Goal: Find specific page/section: Find specific page/section

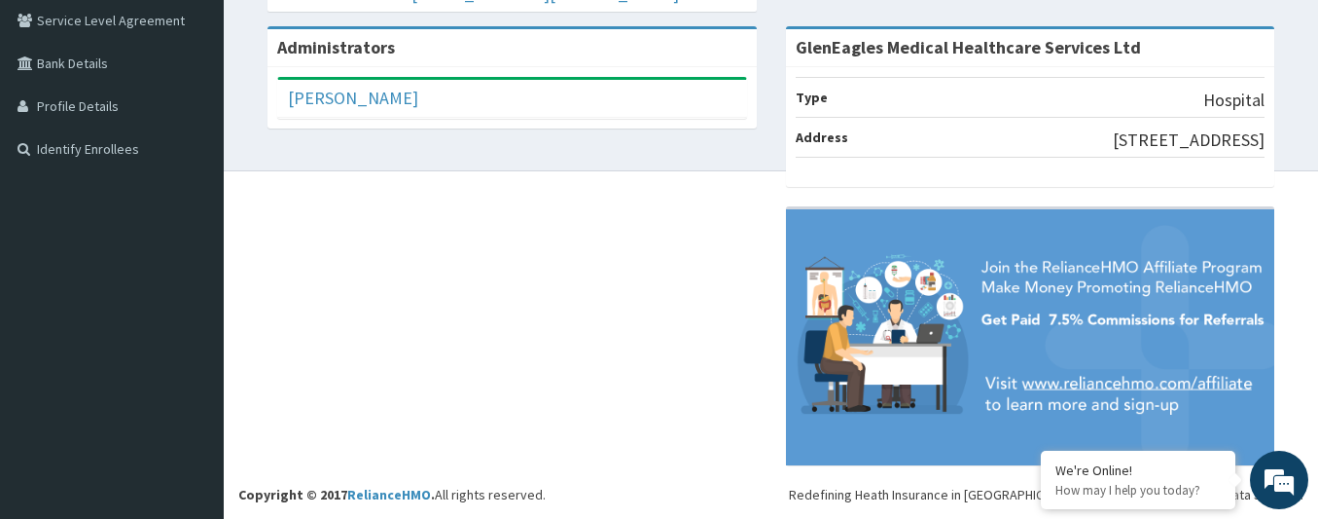
scroll to position [435, 0]
click at [831, 77] on li "Type Hospital" at bounding box center [1031, 97] width 470 height 41
click at [965, 280] on img at bounding box center [1030, 337] width 489 height 256
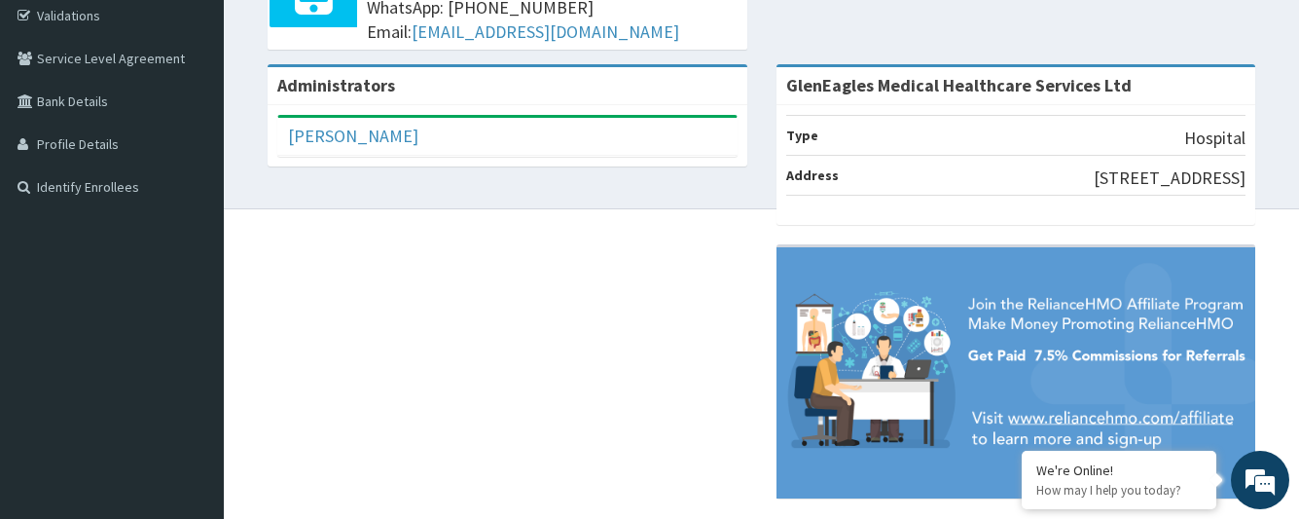
scroll to position [430, 0]
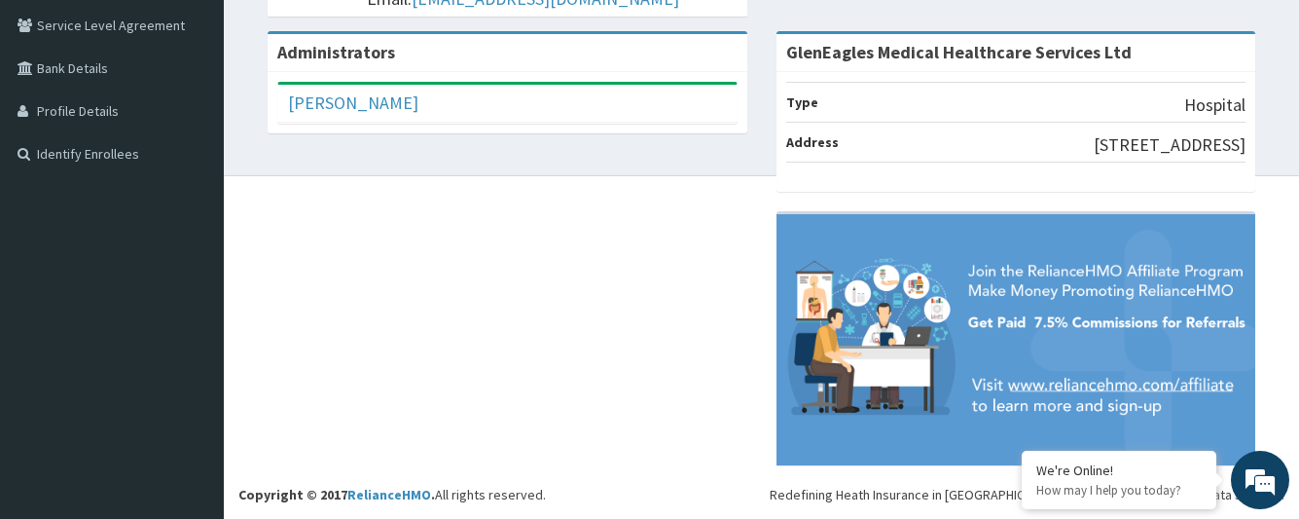
click at [298, 41] on b "Administrators" at bounding box center [336, 52] width 118 height 22
click at [1109, 318] on img at bounding box center [1016, 339] width 480 height 251
